Goal: Transaction & Acquisition: Purchase product/service

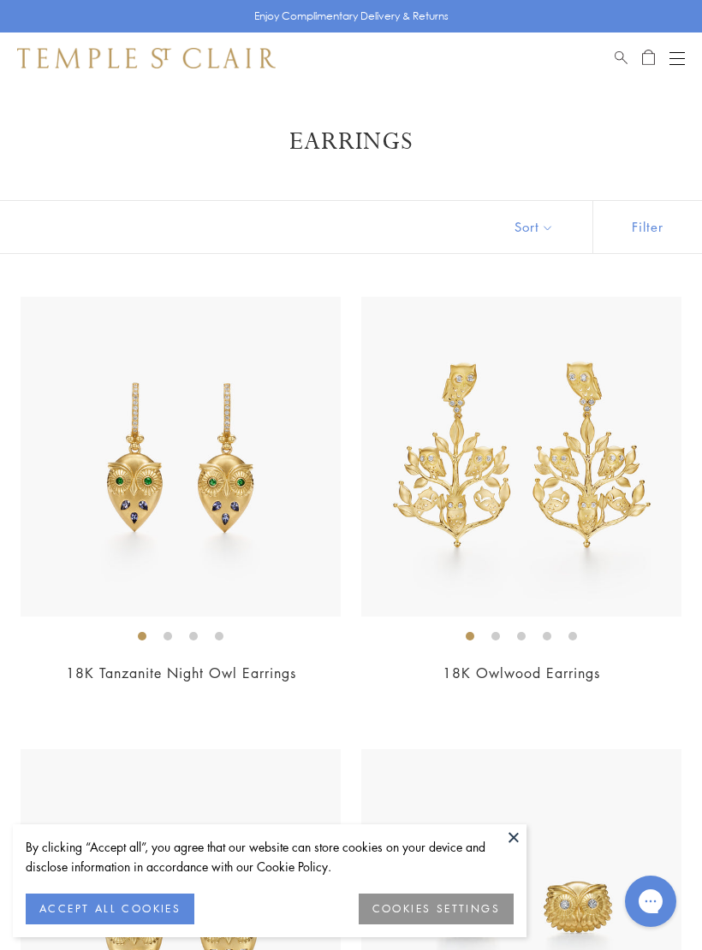
click at [670, 950] on img at bounding box center [521, 909] width 320 height 320
